Goal: Transaction & Acquisition: Register for event/course

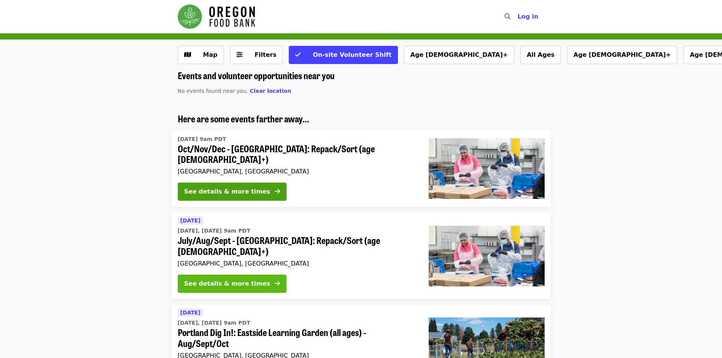
click at [222, 279] on div "See details & more times" at bounding box center [227, 283] width 86 height 9
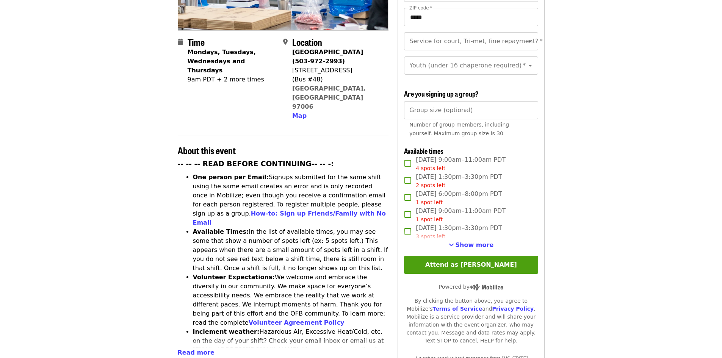
scroll to position [170, 0]
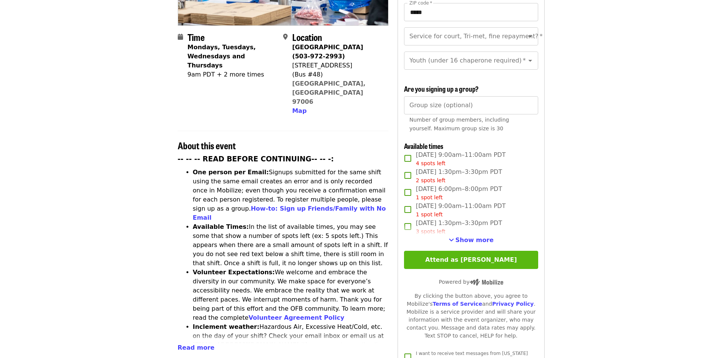
click at [472, 255] on button "Attend as [PERSON_NAME]" at bounding box center [471, 260] width 134 height 18
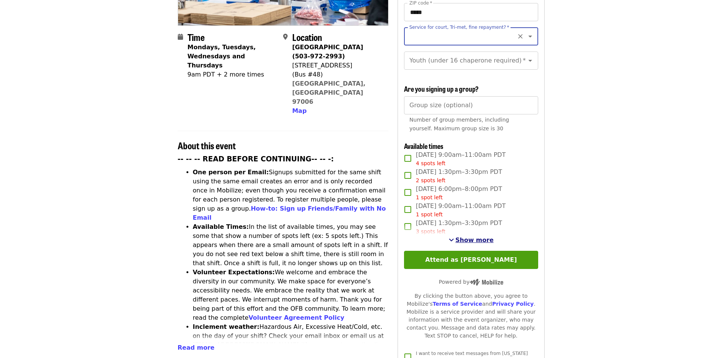
click at [474, 238] on span "Show more" at bounding box center [475, 240] width 38 height 7
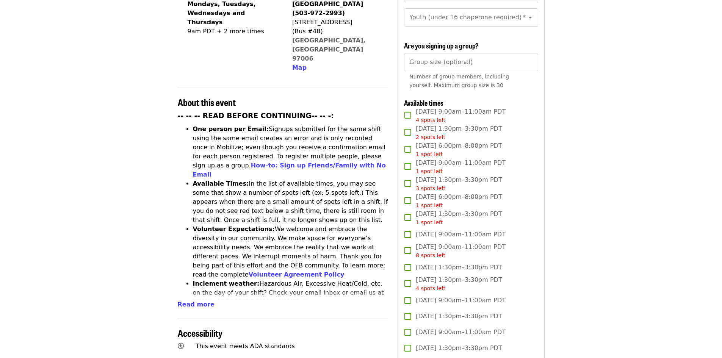
scroll to position [204, 0]
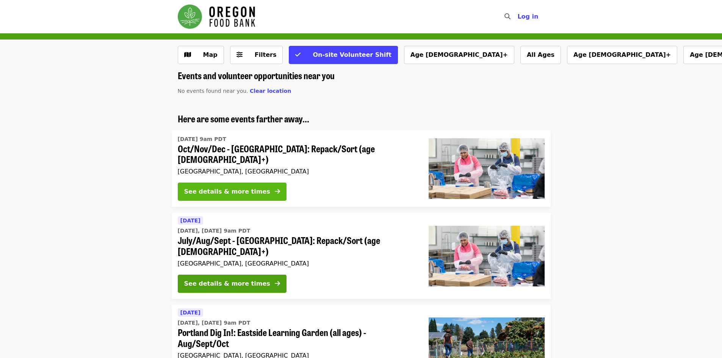
click at [222, 187] on div "See details & more times" at bounding box center [227, 191] width 86 height 9
click at [262, 238] on span "July/Aug/Sept - [GEOGRAPHIC_DATA]: Repack/Sort (age [DEMOGRAPHIC_DATA]+)" at bounding box center [297, 246] width 239 height 22
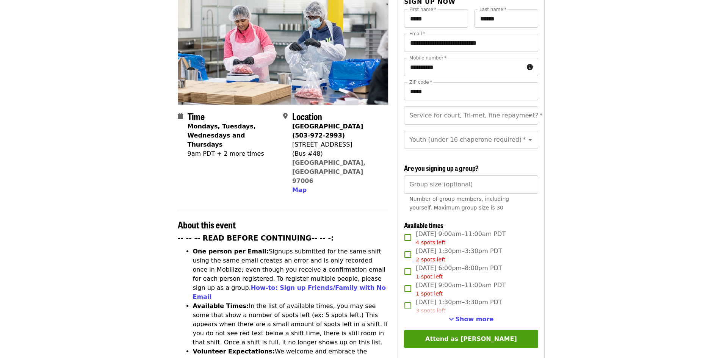
scroll to position [92, 0]
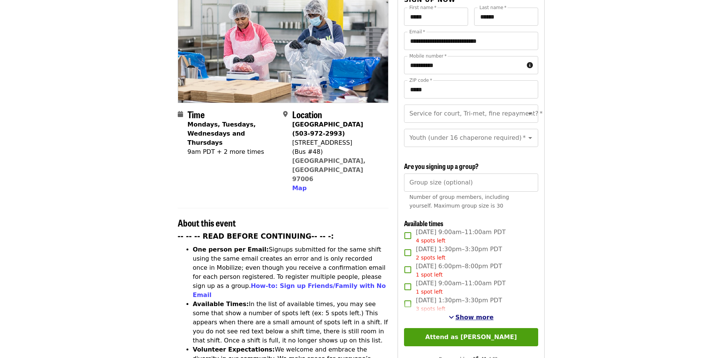
click at [468, 316] on span "Show more" at bounding box center [475, 317] width 38 height 7
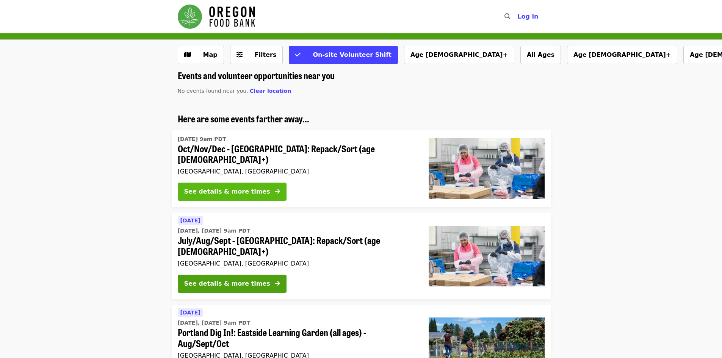
click at [233, 187] on div "See details & more times" at bounding box center [227, 191] width 86 height 9
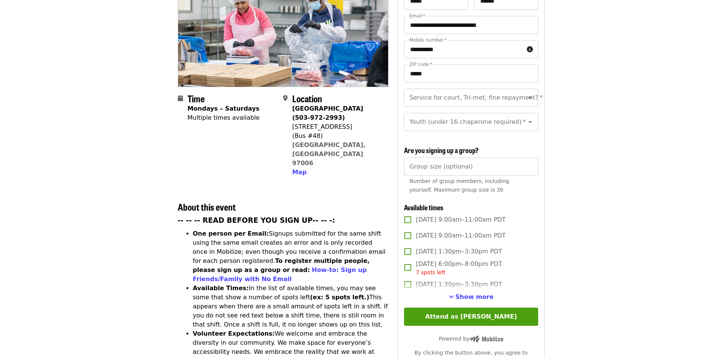
scroll to position [110, 0]
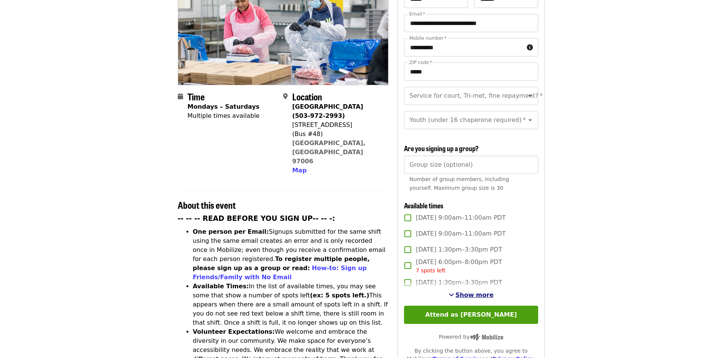
click at [475, 291] on span "Show more" at bounding box center [475, 294] width 38 height 7
